Goal: Navigation & Orientation: Go to known website

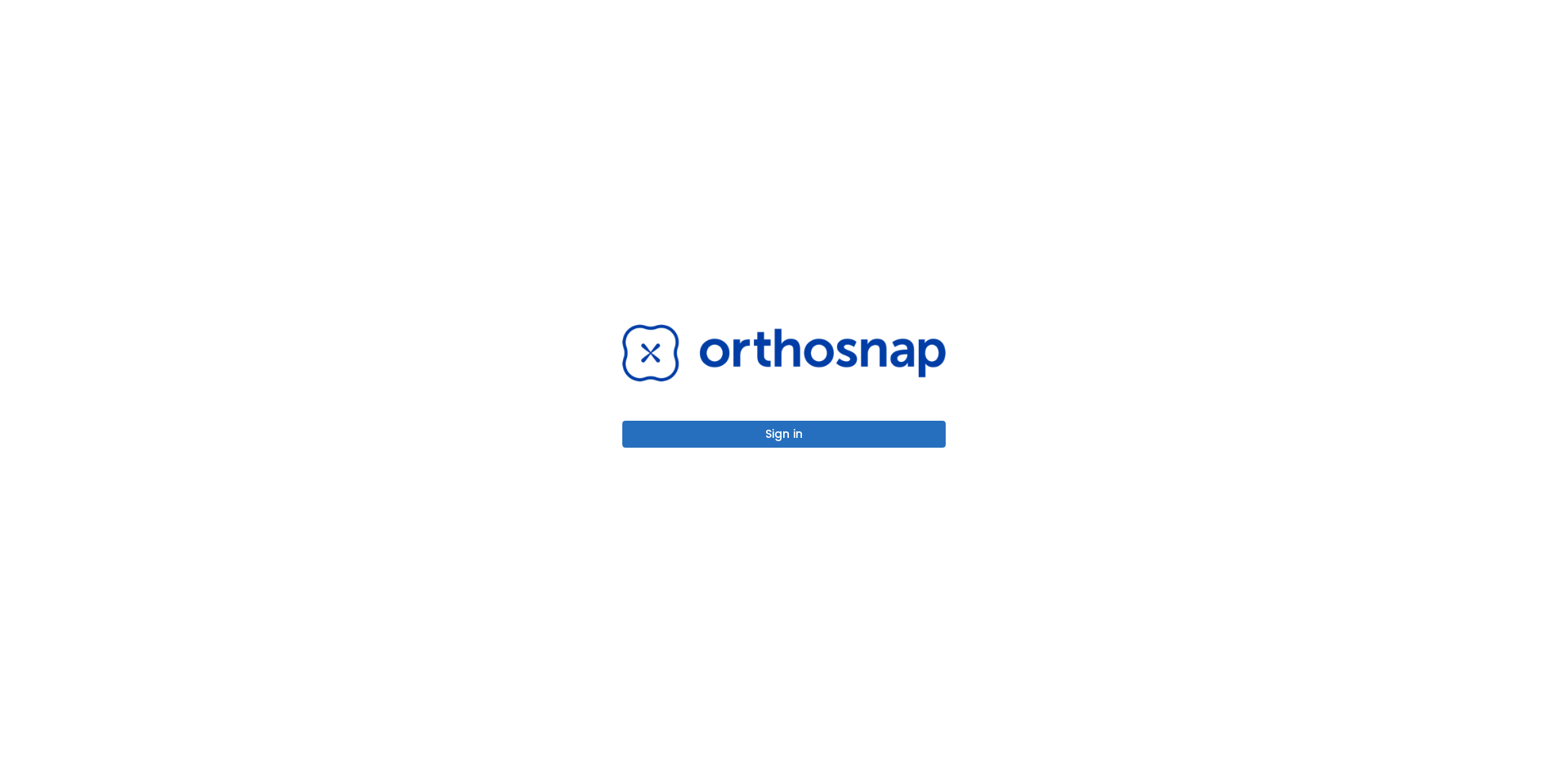
click at [785, 440] on button "Sign in" at bounding box center [784, 434] width 324 height 27
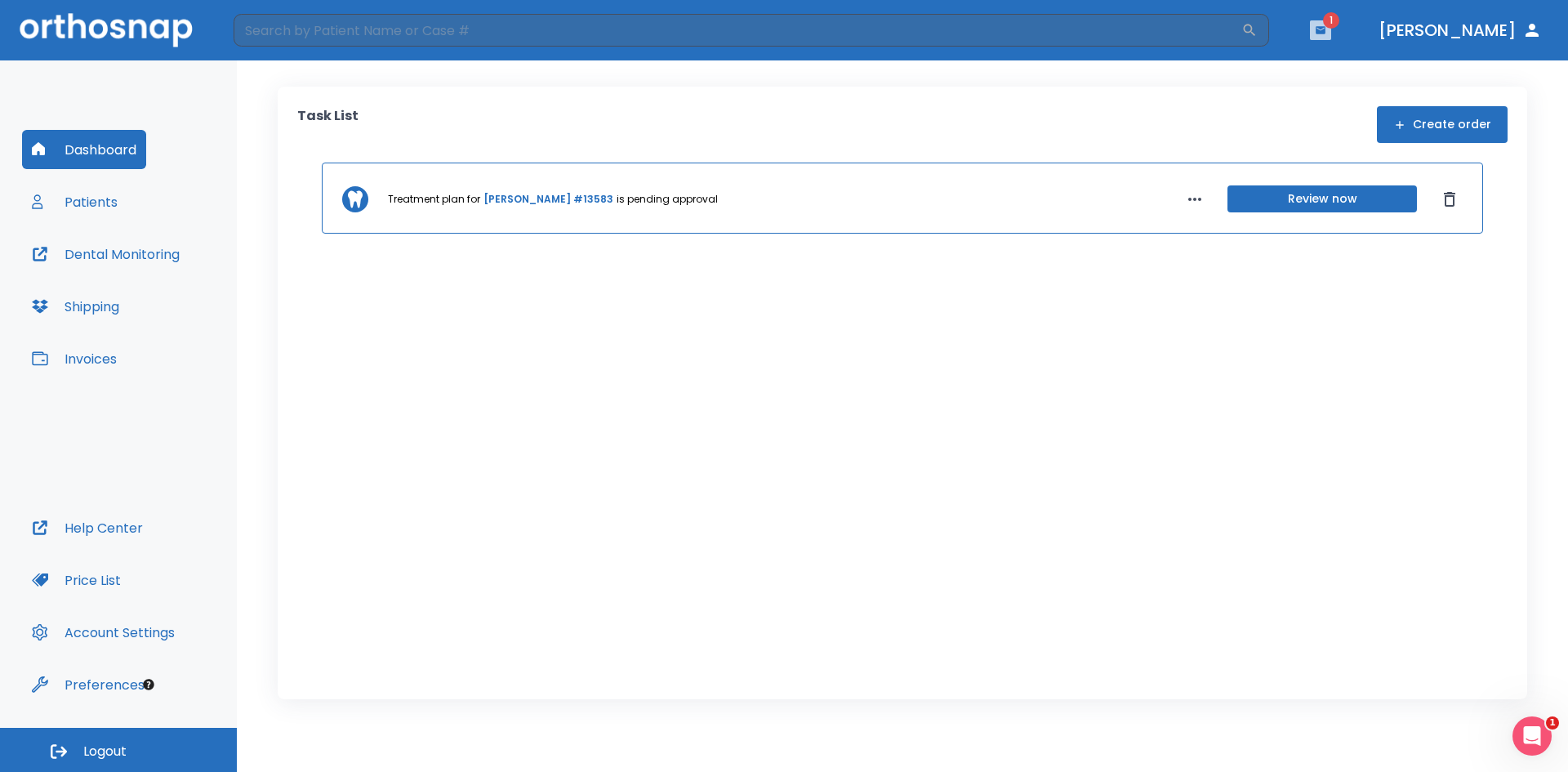
click at [1327, 29] on icon "button" at bounding box center [1321, 30] width 11 height 11
click at [1073, 103] on div at bounding box center [784, 386] width 1568 height 772
